Goal: Transaction & Acquisition: Download file/media

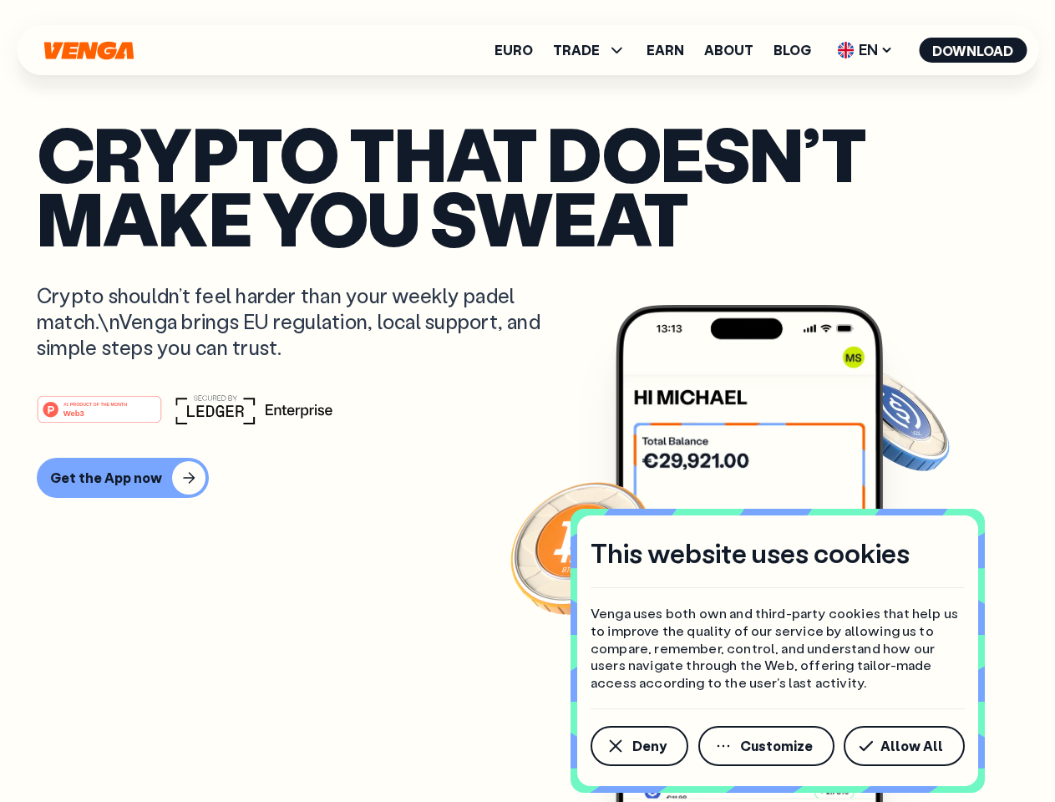
click at [527, 401] on div "#1 PRODUCT OF THE MONTH Web3" at bounding box center [528, 409] width 982 height 30
click at [638, 746] on span "Deny" at bounding box center [649, 745] width 34 height 13
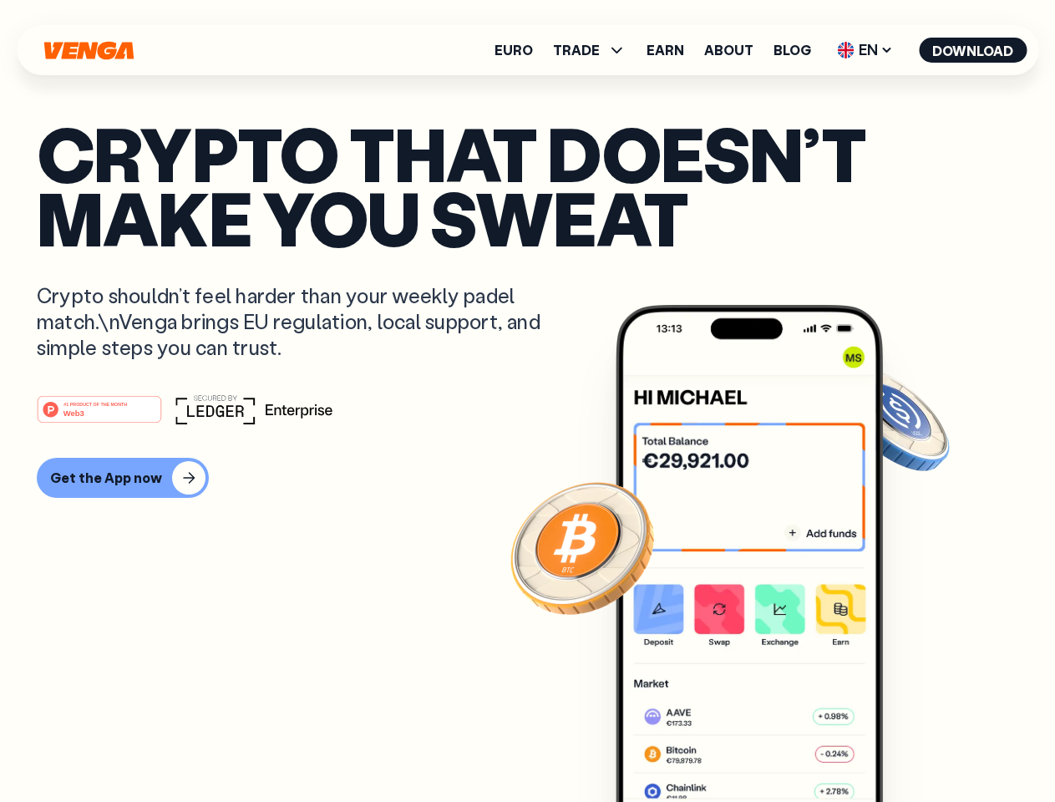
click at [768, 746] on img at bounding box center [749, 585] width 267 height 560
click at [907, 746] on article "Crypto that doesn’t make you sweat Crypto shouldn’t feel harder than your weekl…" at bounding box center [528, 434] width 982 height 627
click at [595, 50] on span "TRADE" at bounding box center [576, 49] width 47 height 13
click at [866, 50] on span "EN" at bounding box center [865, 50] width 68 height 27
click at [973, 50] on button "Download" at bounding box center [973, 50] width 108 height 25
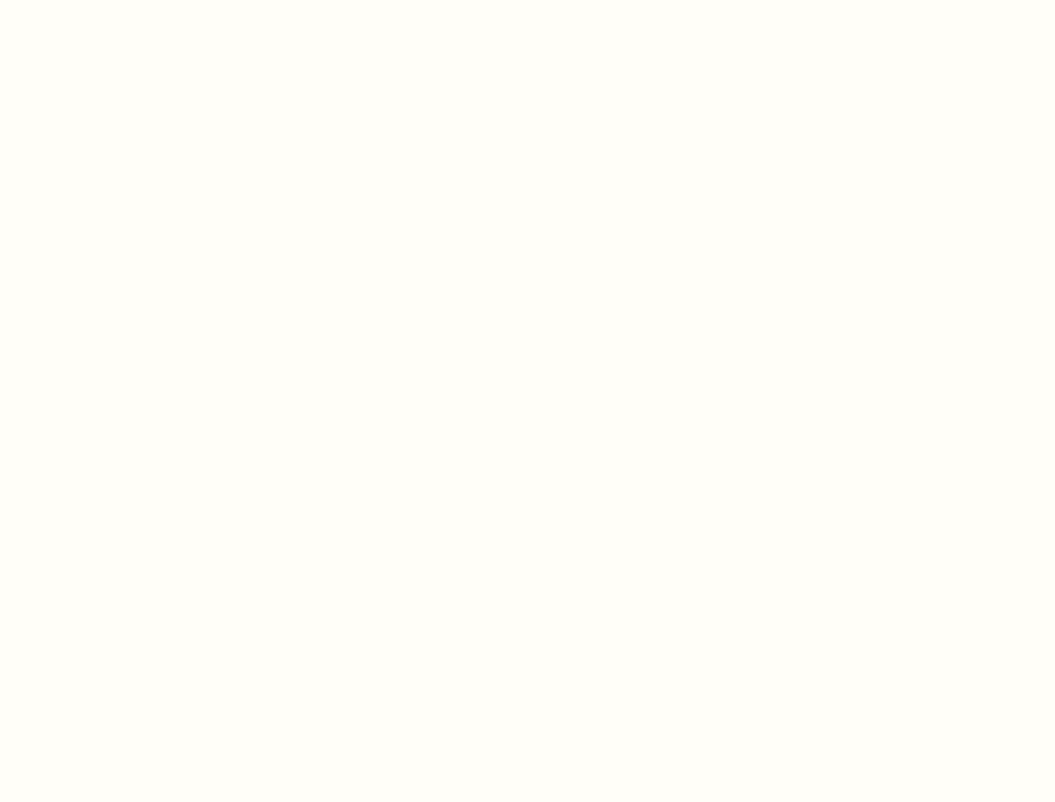
click at [527, 0] on html "This website uses cookies Venga uses both own and third-party cookies that help…" at bounding box center [527, 0] width 1055 height 0
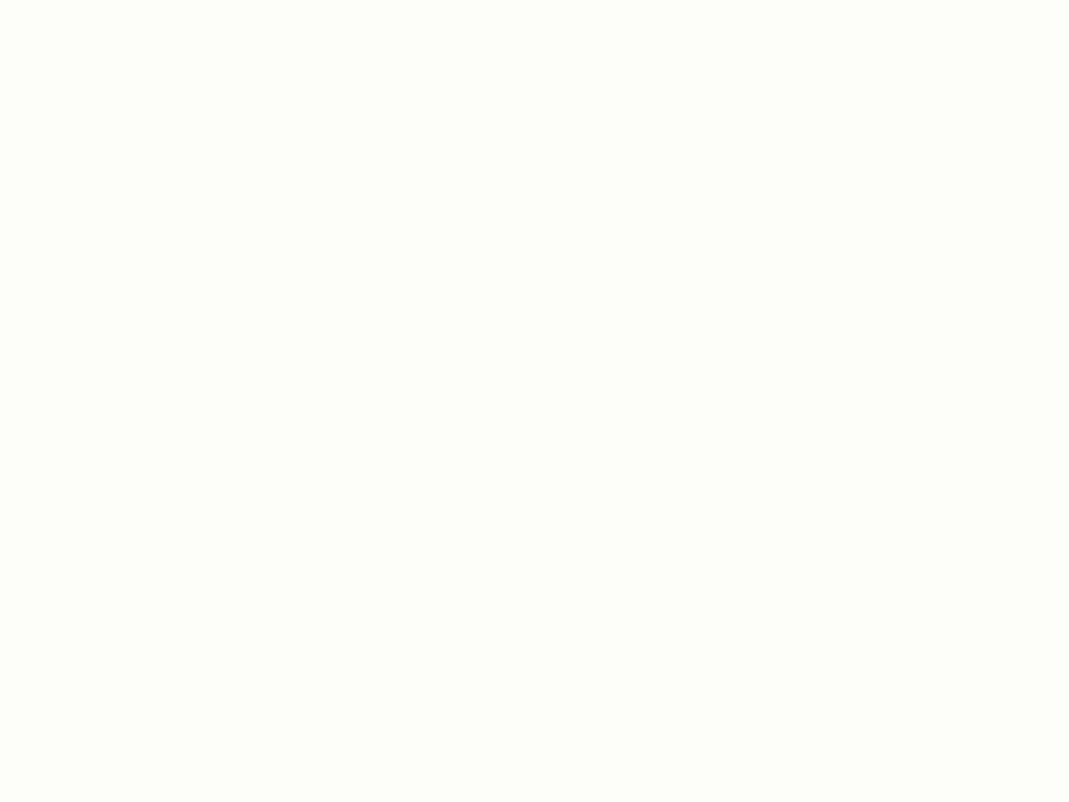
click at [120, 0] on html "This website uses cookies Venga uses both own and third-party cookies that help…" at bounding box center [534, 0] width 1069 height 0
click at [102, 0] on html "This website uses cookies Venga uses both own and third-party cookies that help…" at bounding box center [534, 0] width 1069 height 0
